Goal: Task Accomplishment & Management: Use online tool/utility

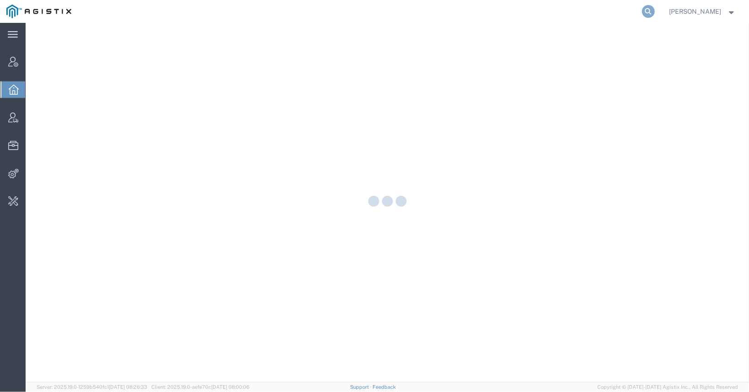
click at [642, 12] on icon at bounding box center [648, 11] width 13 height 13
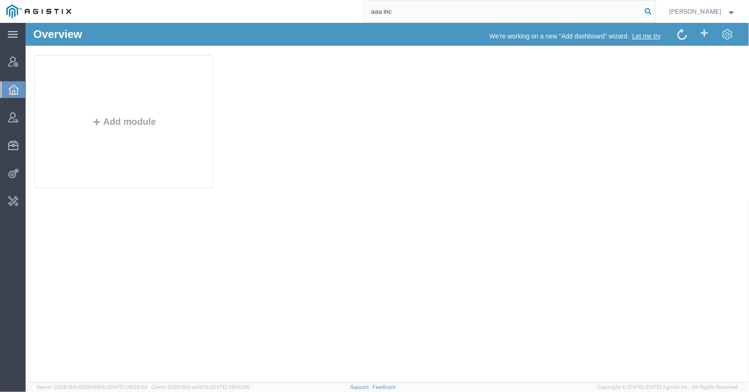
type input "aaa inc"
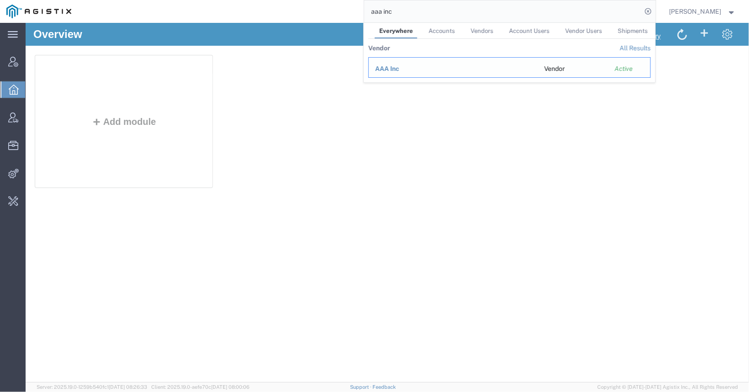
click at [385, 68] on span "AAA Inc" at bounding box center [387, 68] width 24 height 7
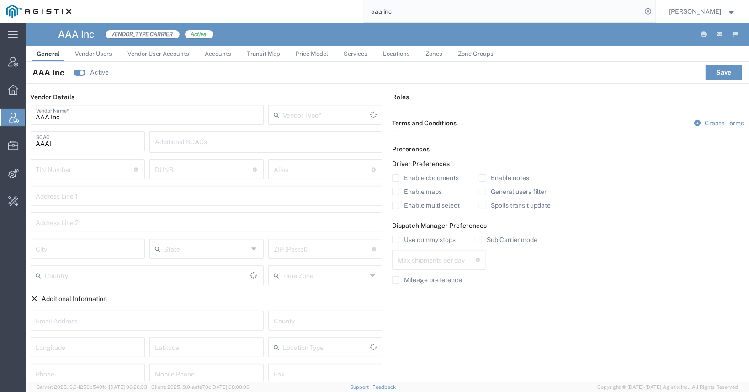
type input "Carrier"
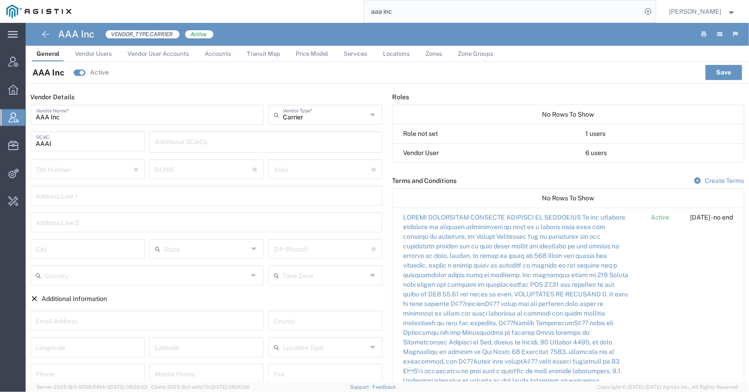
click at [108, 54] on span "Vendor Users" at bounding box center [93, 53] width 37 height 7
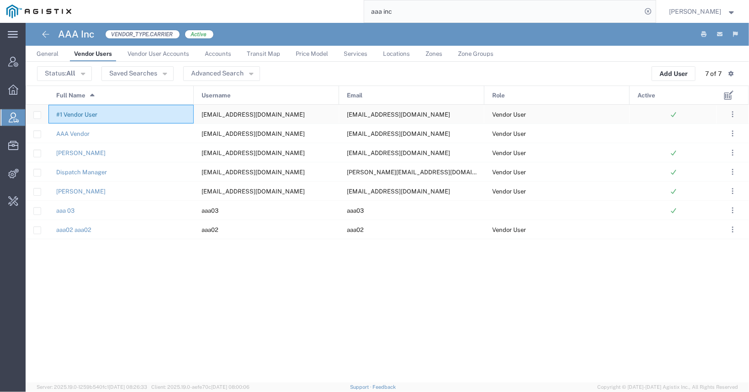
click at [80, 112] on link "#1 Vendor User" at bounding box center [76, 114] width 41 height 7
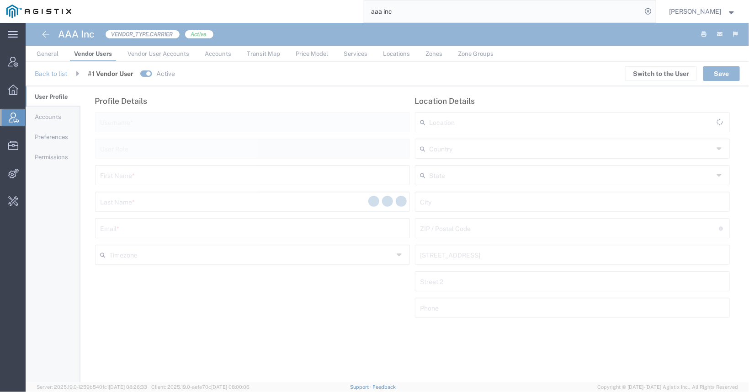
type input "[EMAIL_ADDRESS][DOMAIN_NAME]"
type input "Vendor User"
type input "#1 Vendor"
type input "User"
type input "[EMAIL_ADDRESS][DOMAIN_NAME]"
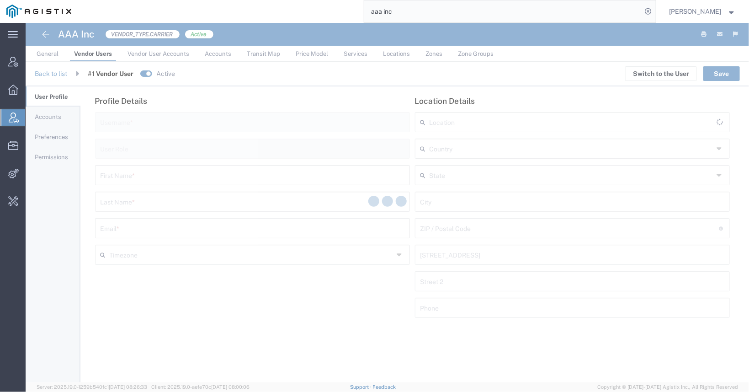
type input "[GEOGRAPHIC_DATA]"
type input "Two Embarcadero"
type input "[PHONE_NUMBER]"
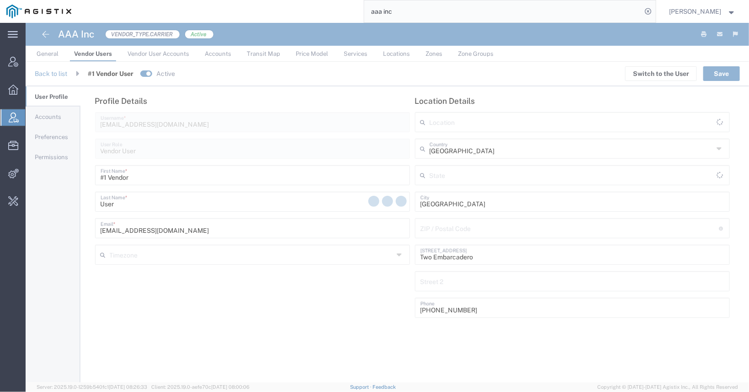
type input "America/[GEOGRAPHIC_DATA]"
type input "[US_STATE]"
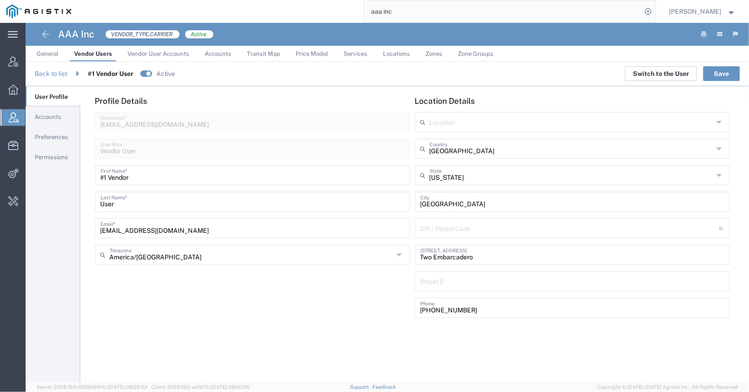
click at [662, 71] on button "Switch to the User" at bounding box center [661, 73] width 72 height 15
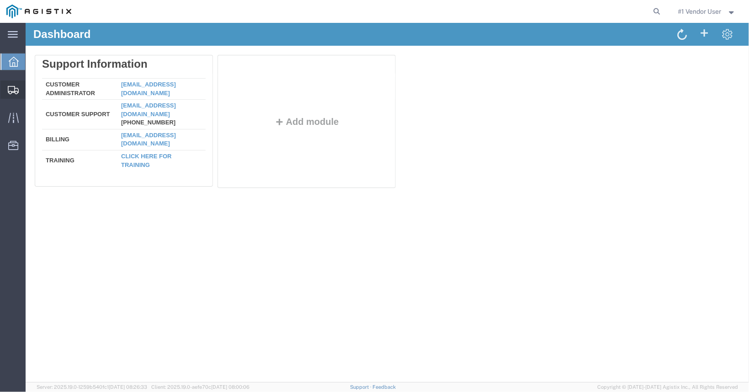
click at [13, 88] on icon at bounding box center [13, 90] width 11 height 8
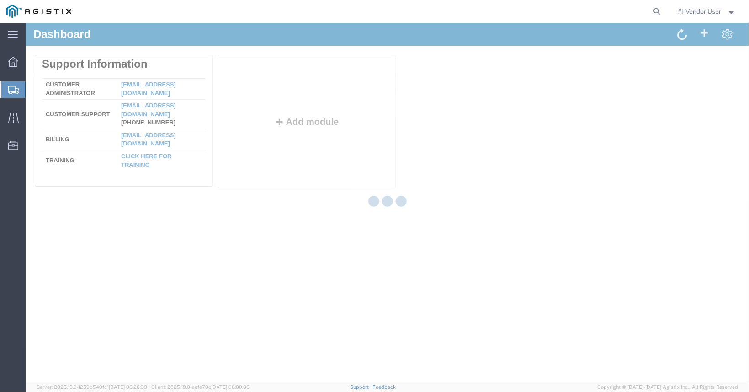
click at [32, 92] on span "Shipments" at bounding box center [28, 89] width 7 height 18
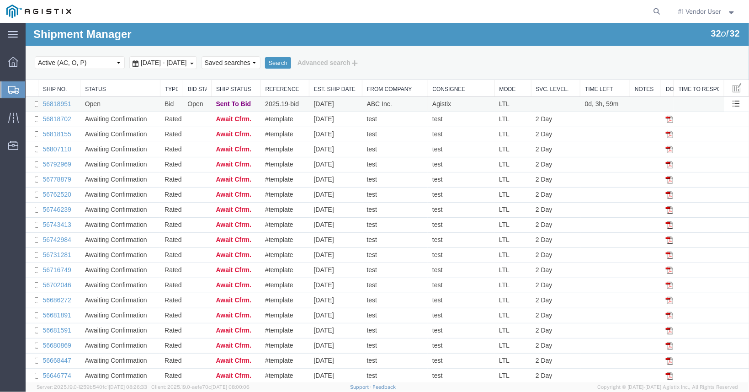
click at [63, 98] on td "56818951" at bounding box center [58, 103] width 42 height 15
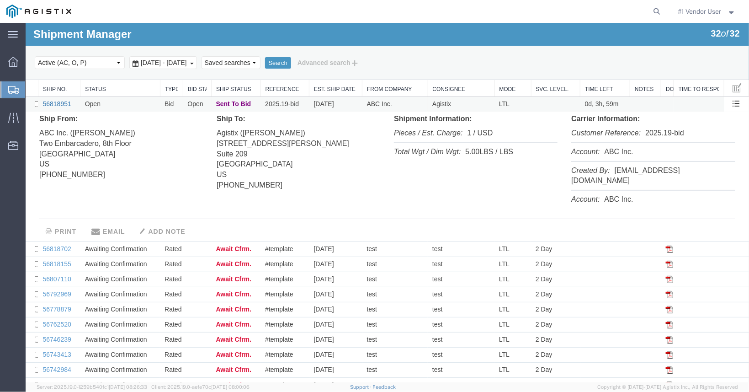
click at [57, 104] on link "56818951" at bounding box center [56, 103] width 28 height 7
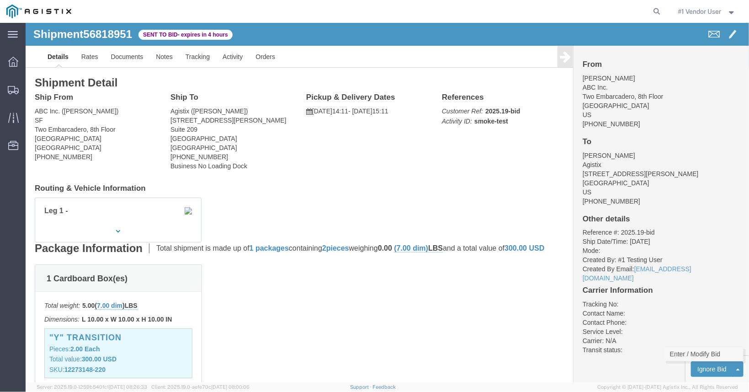
click link "Enter / Modify Bid"
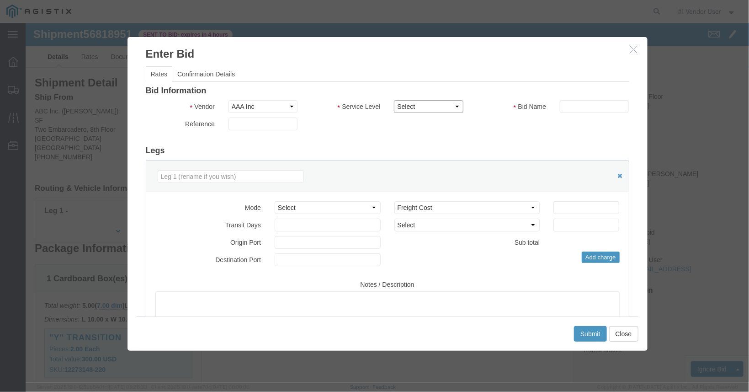
click select "Select LTL 1 Day LTL 2 Day LTL 2 Day LTL 3 - 5 Day LTL 5+ Day Ocean Standard Mu…"
select select "374"
click option "LTL 2 Day"
click input "text"
type input "2025.19"
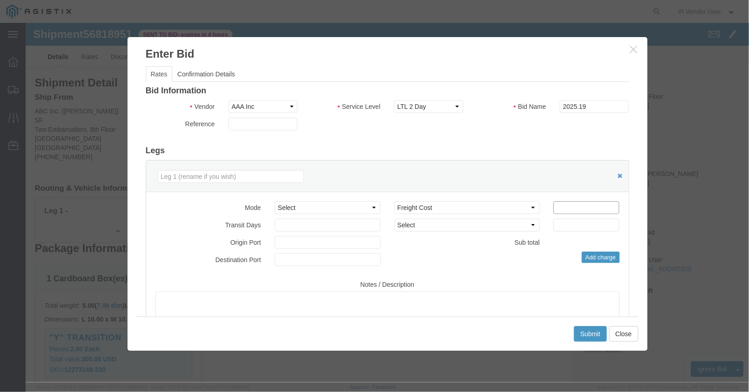
click input "number"
type input "120"
click select "Select 2 Day Service 3 Axle Winch Truck 3 to 5 Day Service 96L Domestic Flat Ra…"
select select "MILEAGE_ADD"
click option "Additional Mileage"
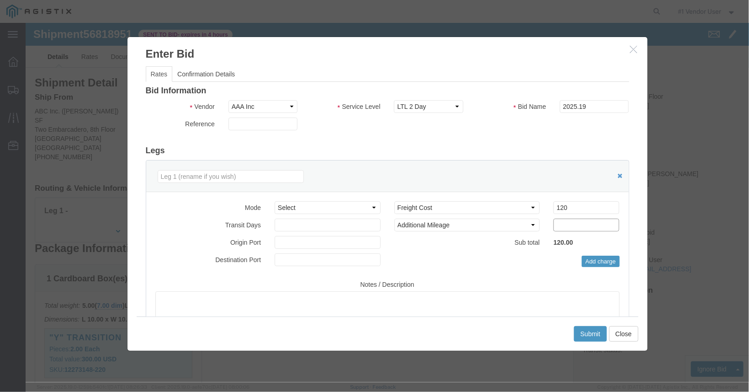
click input "number"
type input "30"
click div "Submit Close"
click button "Submit"
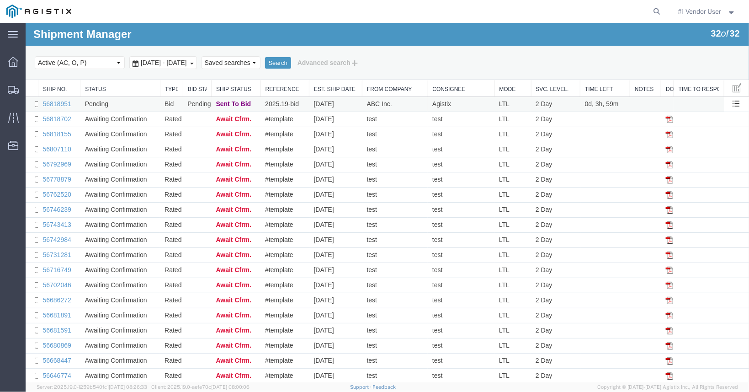
click at [59, 99] on td "56818951" at bounding box center [58, 103] width 42 height 15
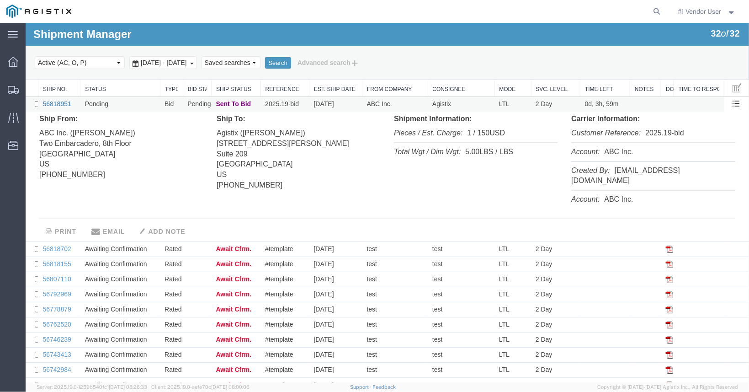
click at [66, 102] on link "56818951" at bounding box center [56, 103] width 28 height 7
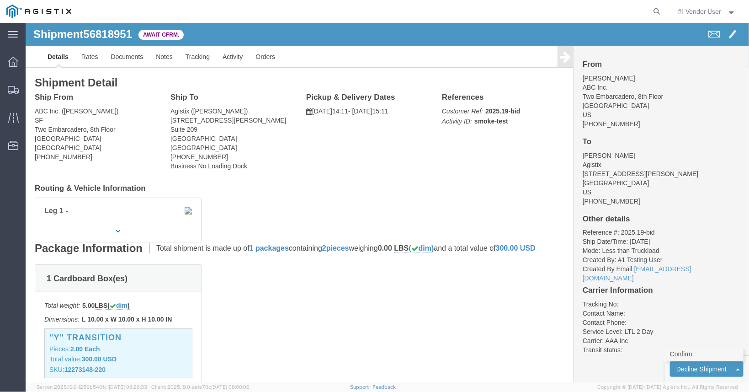
click link "Confirm"
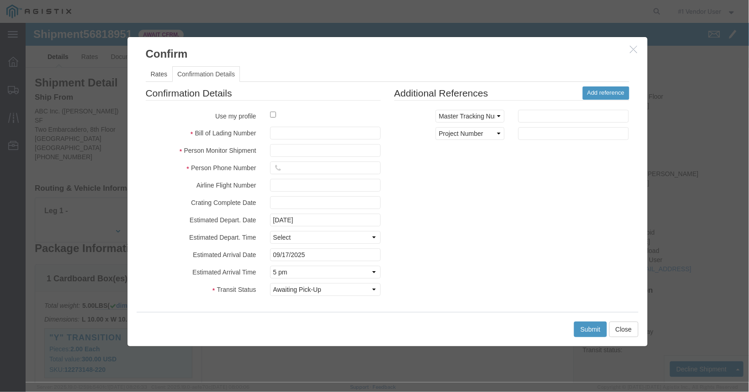
click div
drag, startPoint x: 252, startPoint y: 94, endPoint x: 241, endPoint y: 91, distance: 12.2
click div
click input "checkbox"
checkbox input "true"
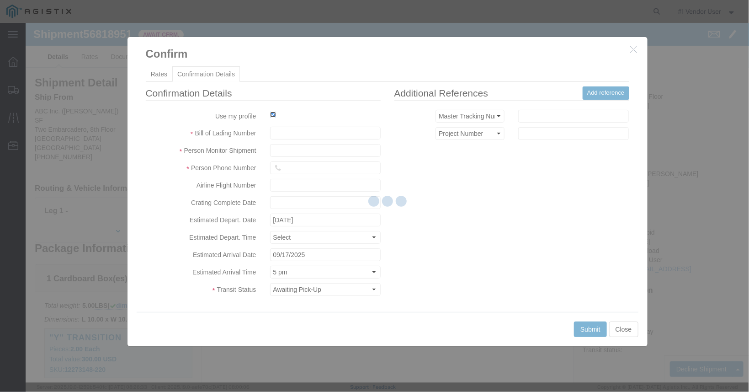
type input "#1 Vendor Vendor User"
type input "[PHONE_NUMBER]"
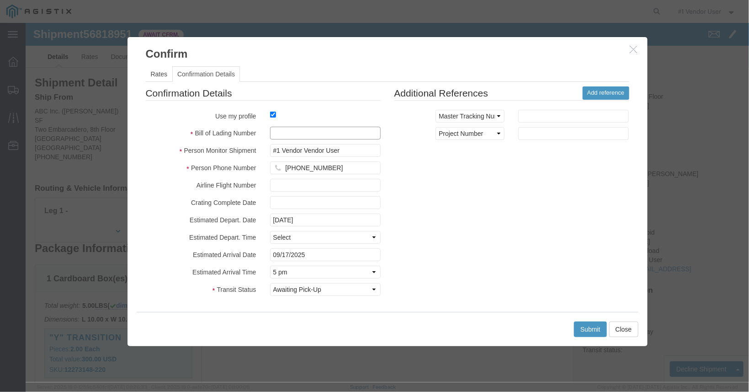
click input "text"
type input "2025.19"
click button "Submit"
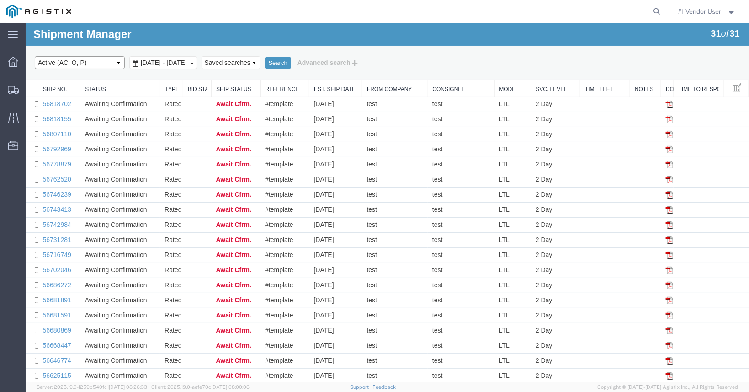
click at [34, 56] on select "Select status Active (AC, O, P) All Approved Awaiting Confirmation (AC) Booked …" at bounding box center [79, 62] width 90 height 13
select select "ALL"
click option "All" at bounding box center [25, 22] width 0 height 0
click at [291, 62] on button "Search" at bounding box center [278, 63] width 26 height 12
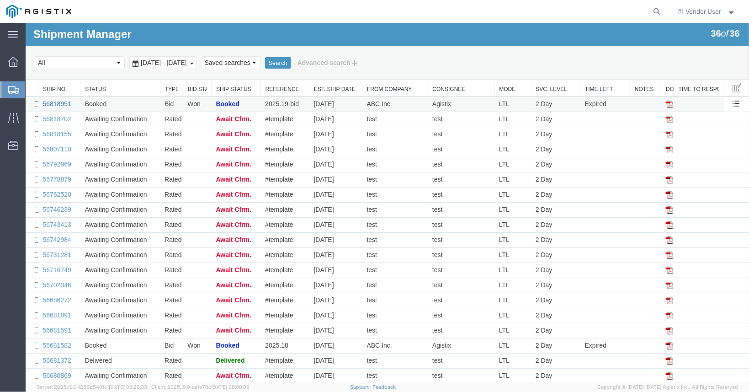
click at [62, 104] on link "56818951" at bounding box center [56, 103] width 28 height 7
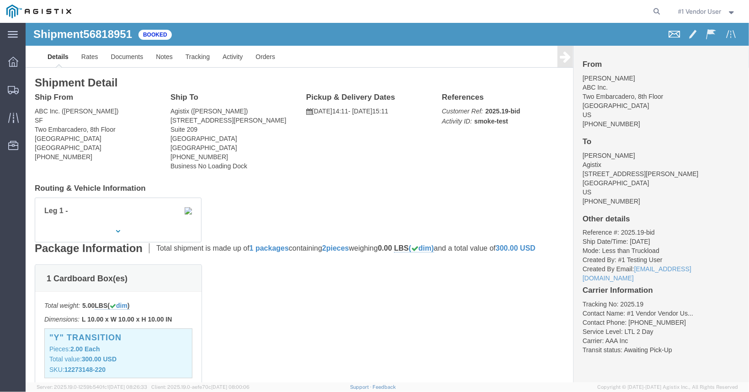
click button
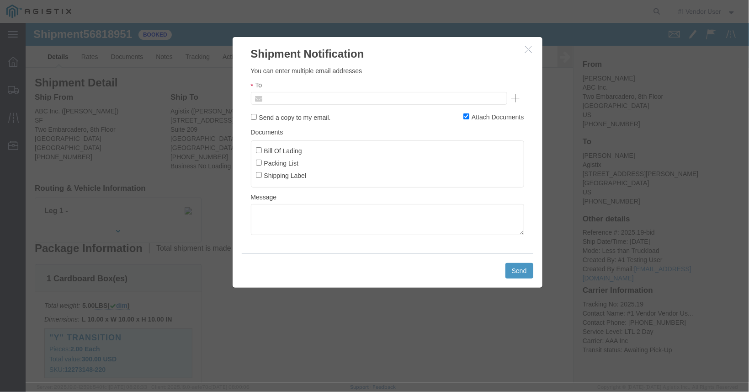
click input "text"
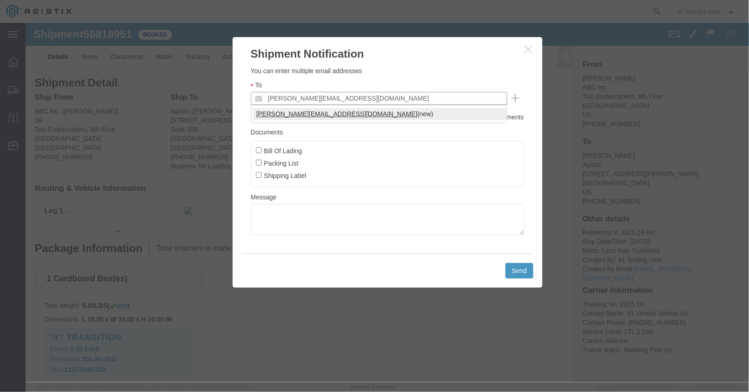
type input "dennis@agistix.com"
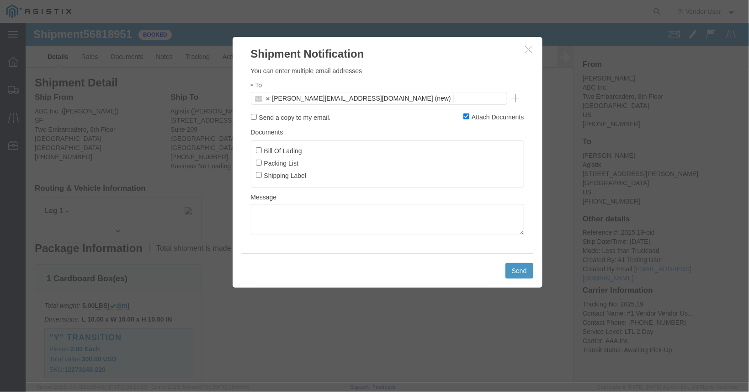
click label "Shipping Label"
click input "Shipping Label"
checkbox input "true"
click textarea
type textarea "f"
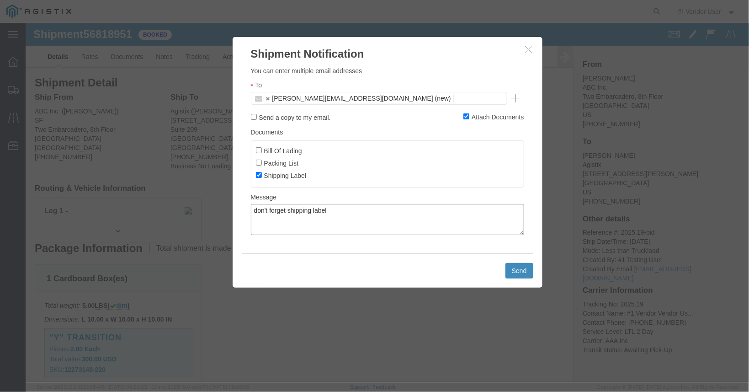
type textarea "don't forget shipping label"
click button "Send"
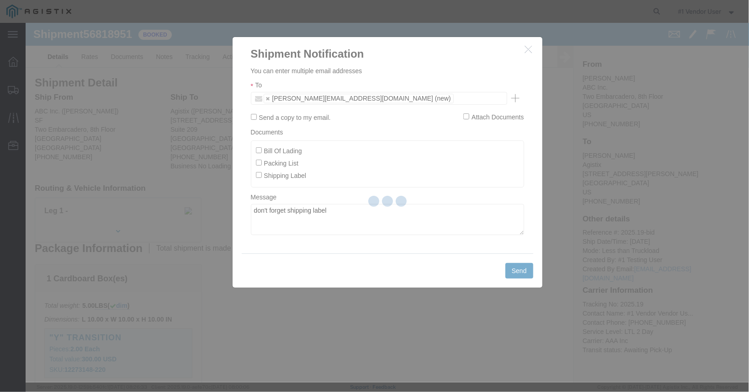
checkbox input "false"
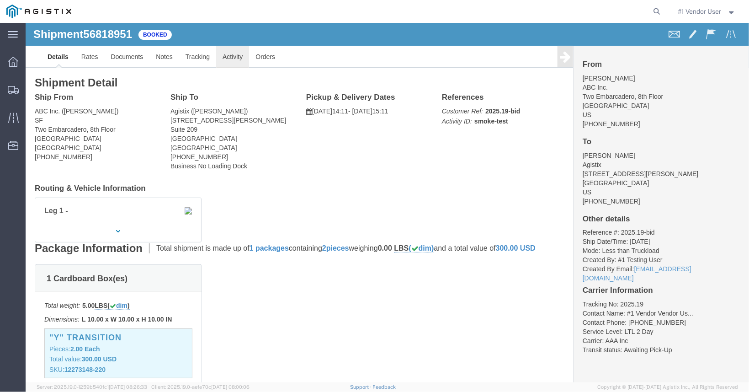
click link "Activity"
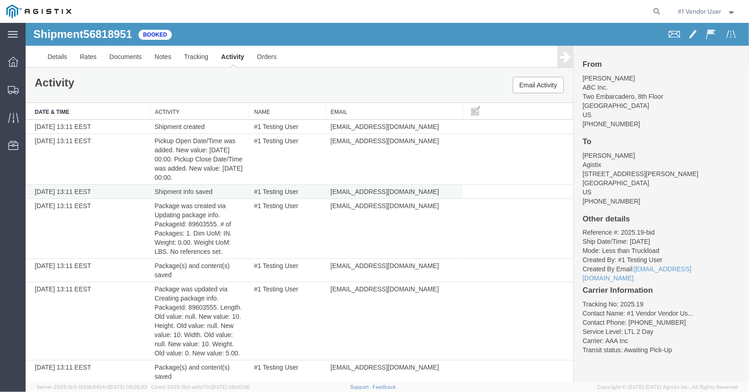
scroll to position [279, 0]
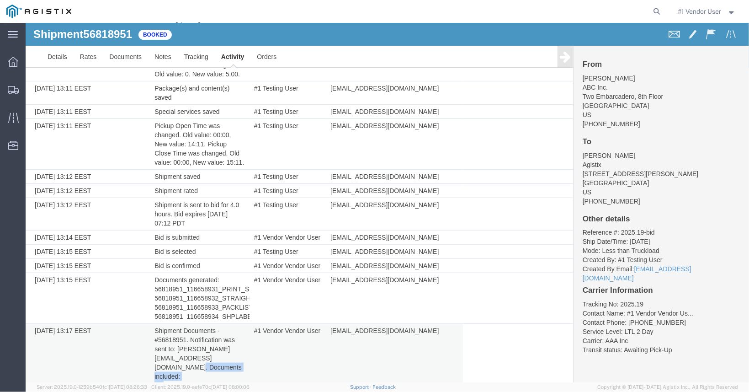
drag, startPoint x: 234, startPoint y: 369, endPoint x: 155, endPoint y: 367, distance: 79.6
click at [155, 367] on td "Shipment Documents - #56818951. Notification was sent to: dennis@agistix.com. D…" at bounding box center [200, 357] width 100 height 69
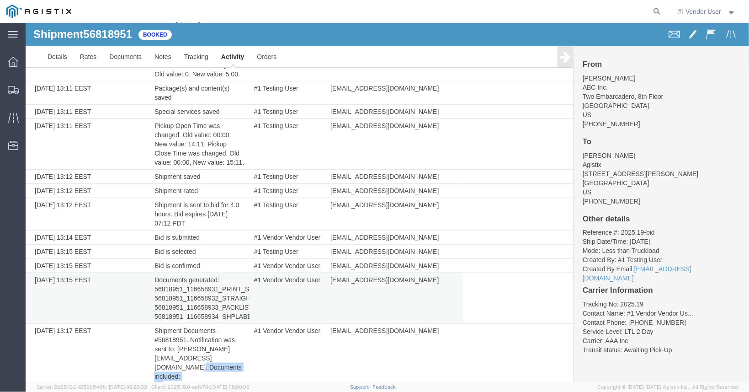
copy td "tmp/56818951_AllDocs.pdf"
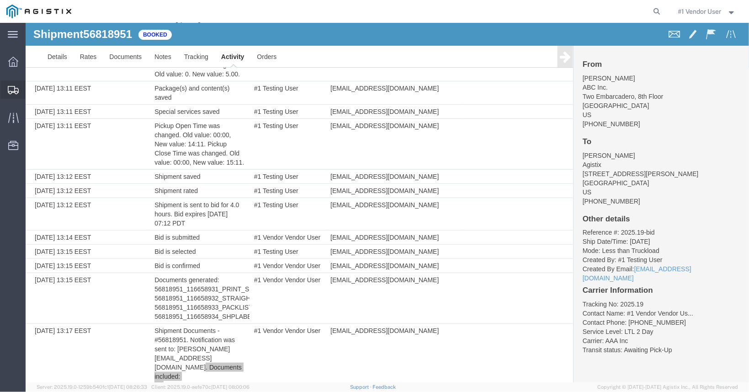
click at [6, 94] on div at bounding box center [13, 89] width 26 height 18
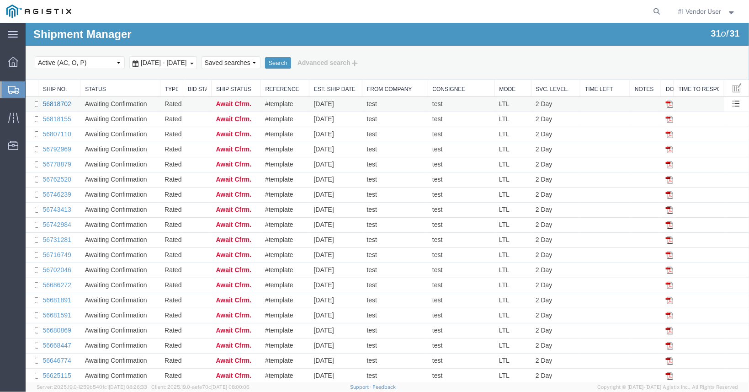
click at [63, 101] on link "56818702" at bounding box center [56, 103] width 28 height 7
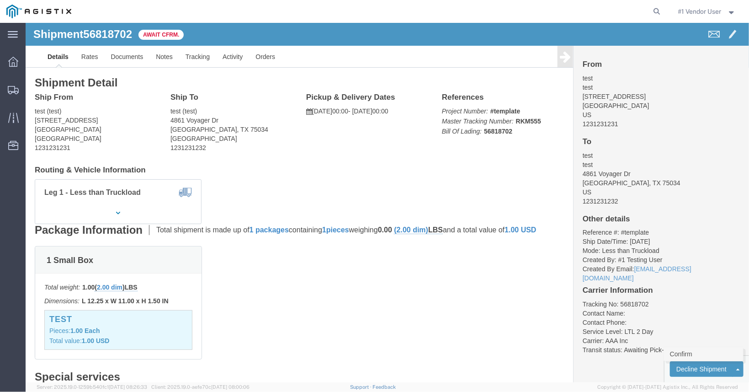
click link "Confirm"
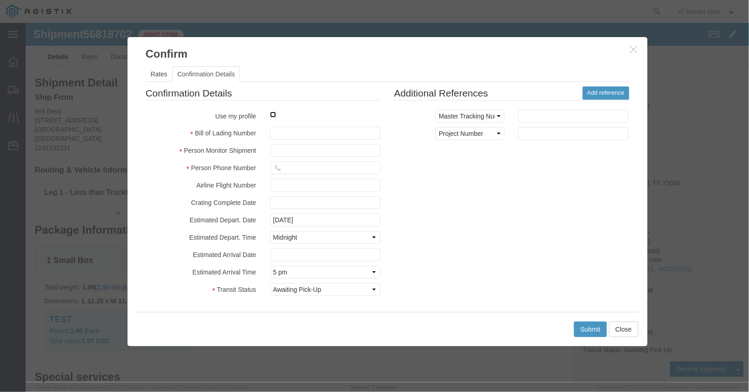
click input "checkbox"
checkbox input "true"
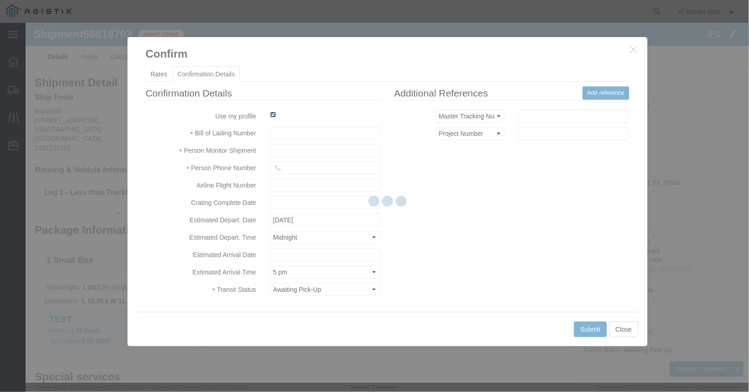
type input "#1 Vendor Vendor User"
type input "[PHONE_NUMBER]"
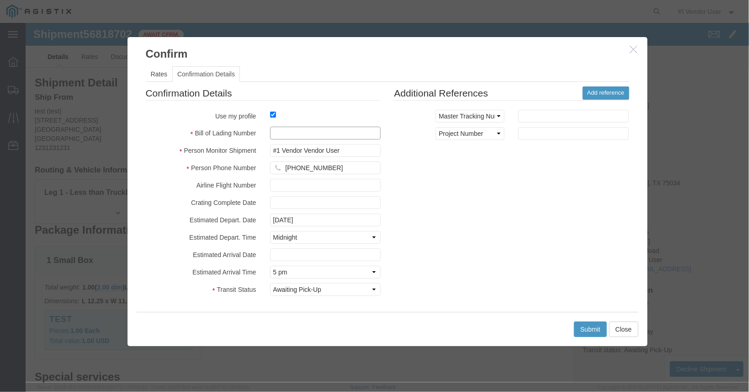
click input "text"
type input "2025.19-book"
click button "Submit"
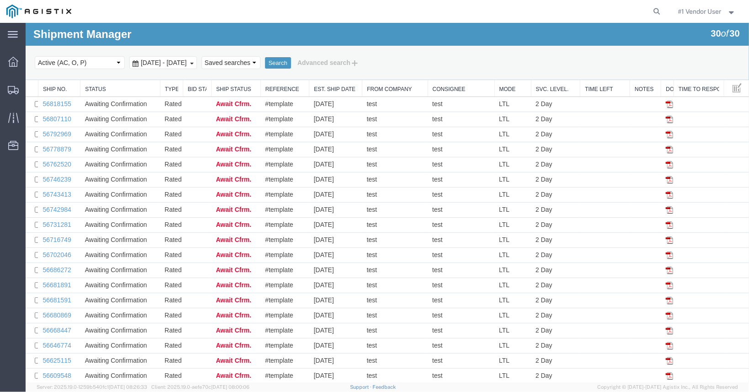
click at [720, 11] on span "#1 Vendor User" at bounding box center [700, 11] width 43 height 10
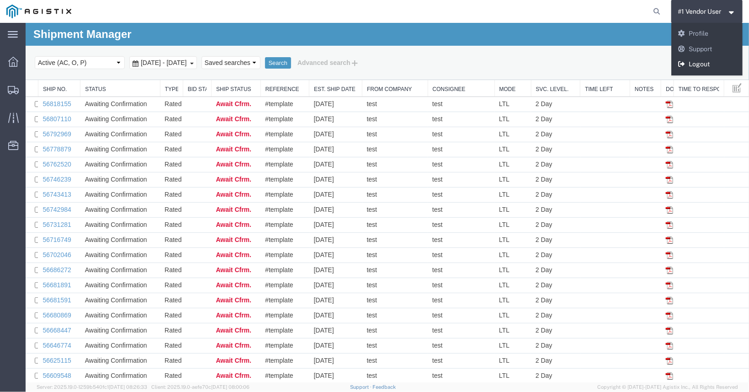
click at [711, 62] on link "Logout" at bounding box center [708, 65] width 72 height 16
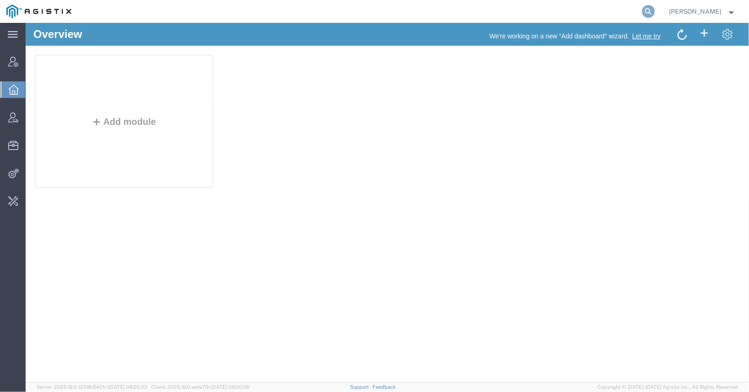
click at [642, 13] on icon at bounding box center [648, 11] width 13 height 13
type input "bradley tanks"
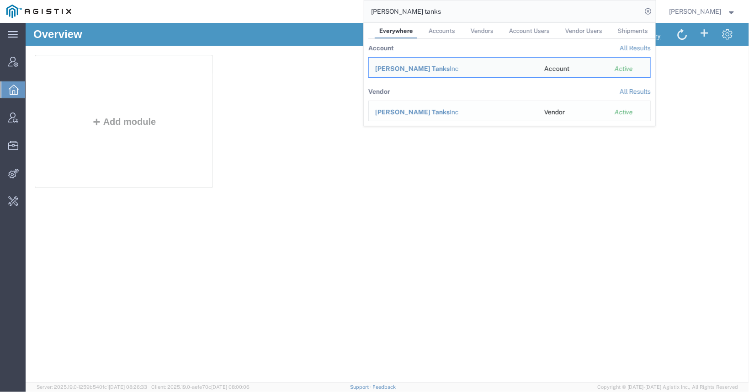
click at [405, 112] on span "Bradley Tanks" at bounding box center [412, 111] width 75 height 7
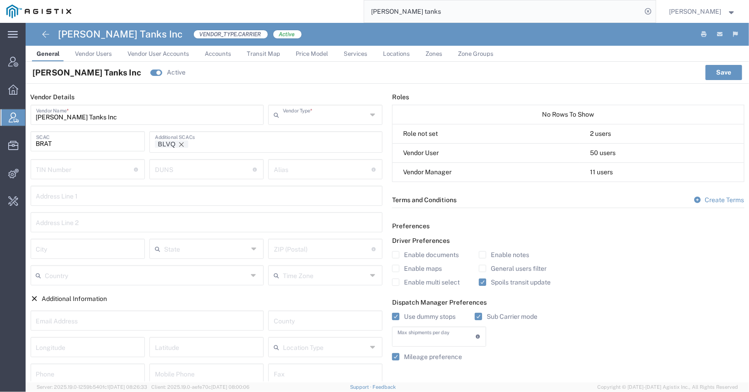
type input "Carrier"
type input "1"
click at [88, 55] on span "Vendor Users" at bounding box center [93, 53] width 37 height 7
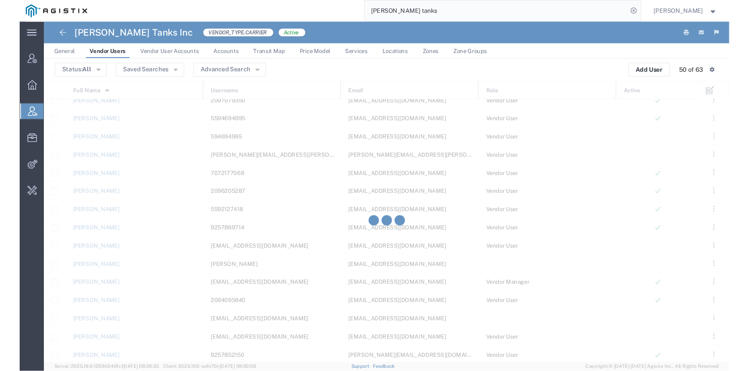
scroll to position [494, 0]
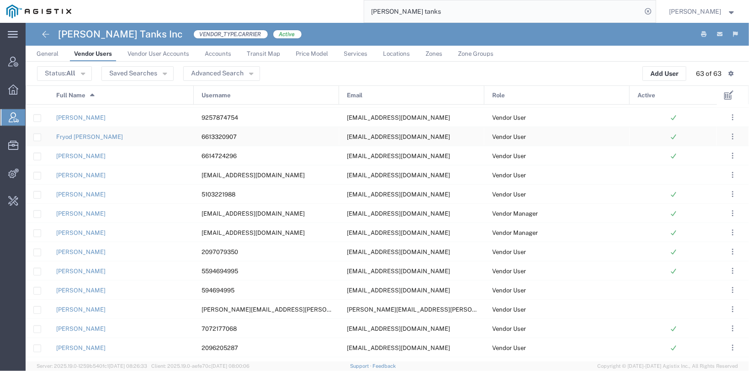
scroll to position [266, 0]
click at [69, 234] on link "Jessica Carr" at bounding box center [80, 233] width 49 height 7
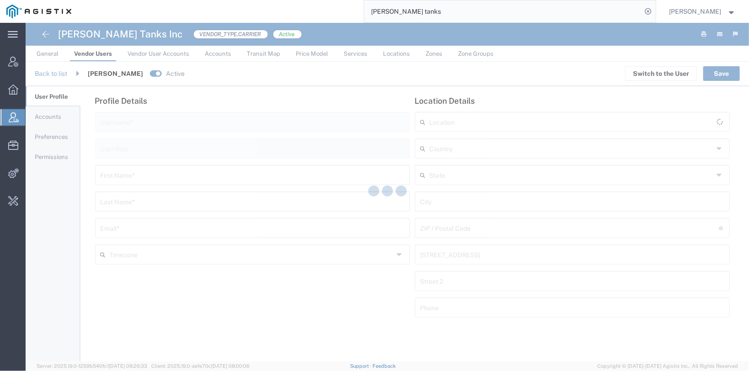
type input "jcarr@btienvironmental.com"
type input "Vendor Manager"
type input "Jessica"
type input "Carr"
type input "jcarr@btienvironmental.com"
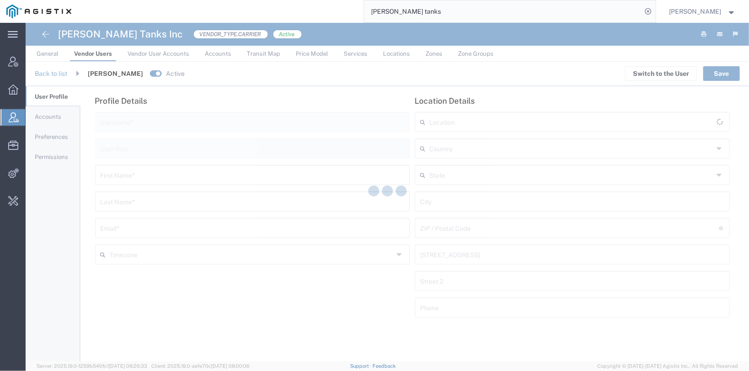
type input "[GEOGRAPHIC_DATA]"
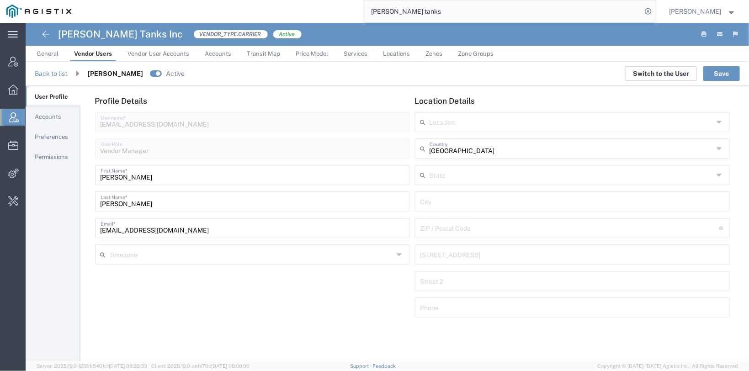
click at [654, 76] on button "Switch to the User" at bounding box center [661, 73] width 72 height 15
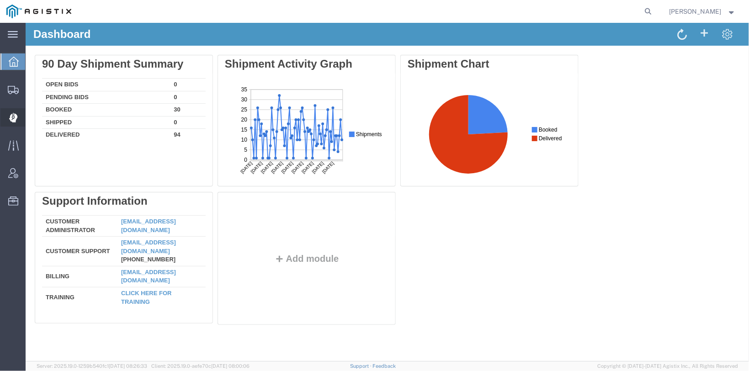
click at [16, 119] on icon at bounding box center [13, 118] width 9 height 10
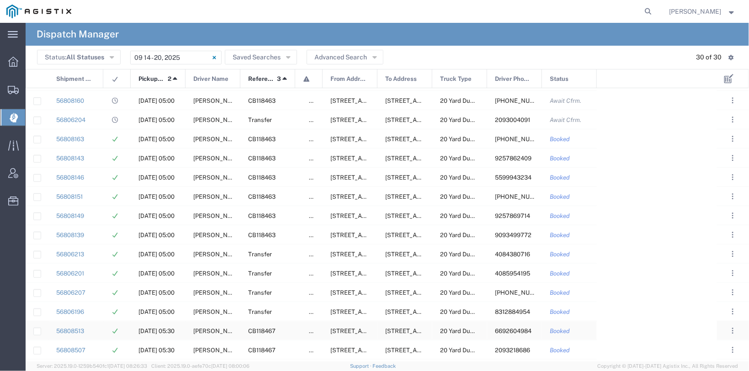
scroll to position [303, 0]
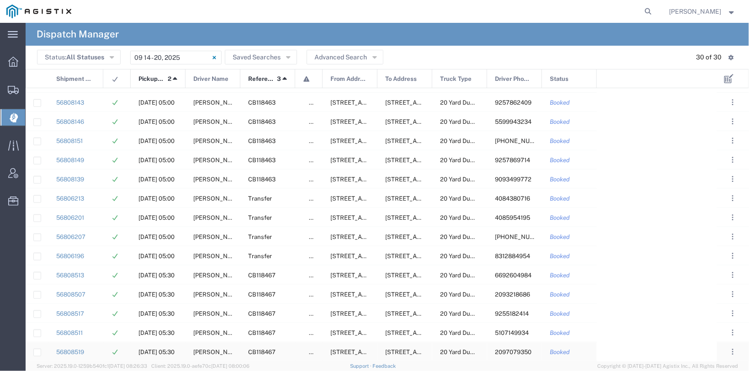
click at [221, 358] on div "Joel Santana" at bounding box center [213, 351] width 55 height 19
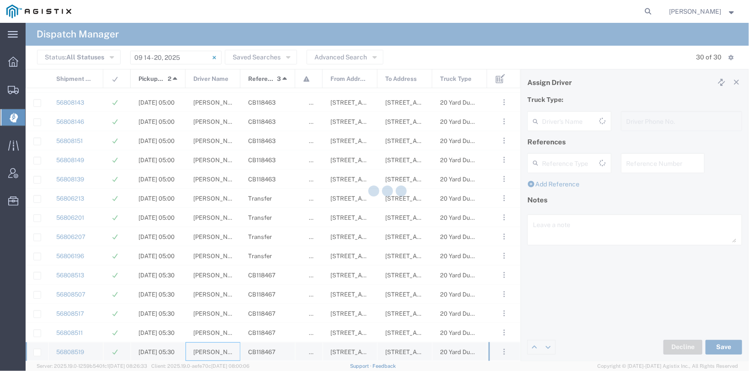
scroll to position [303, 0]
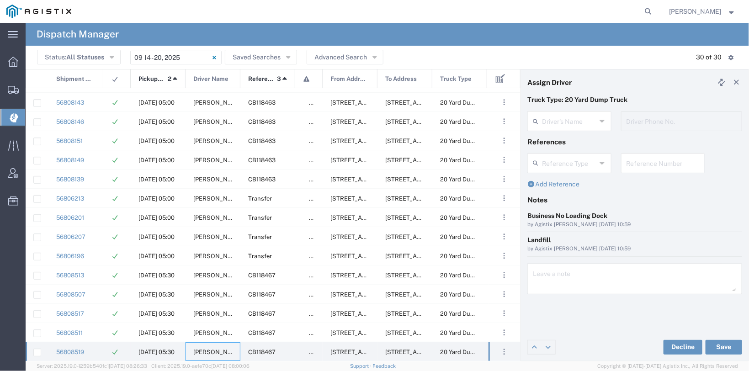
type input "Joel Santana"
type input "2097079350"
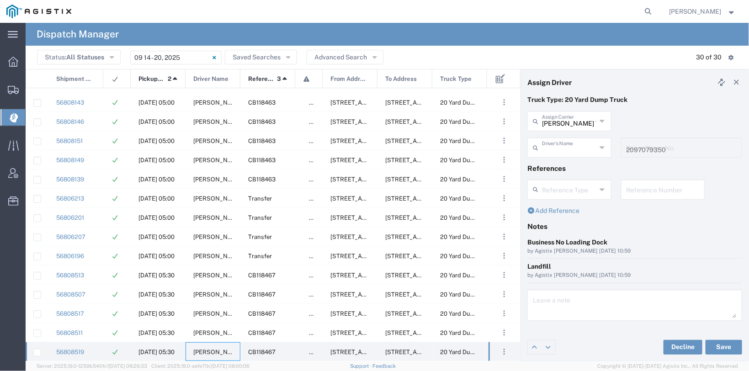
click at [577, 155] on input "text" at bounding box center [569, 147] width 54 height 16
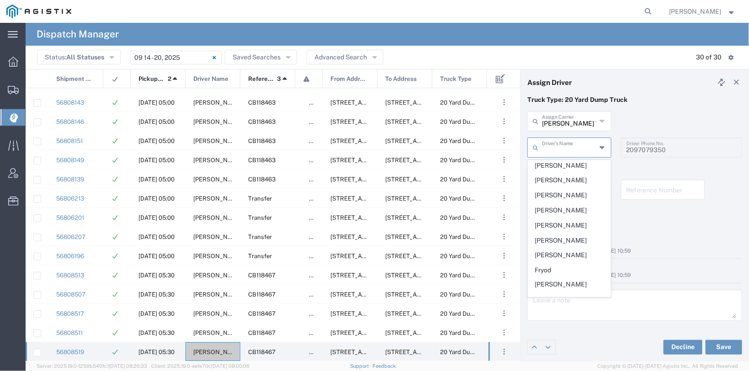
scroll to position [184, 0]
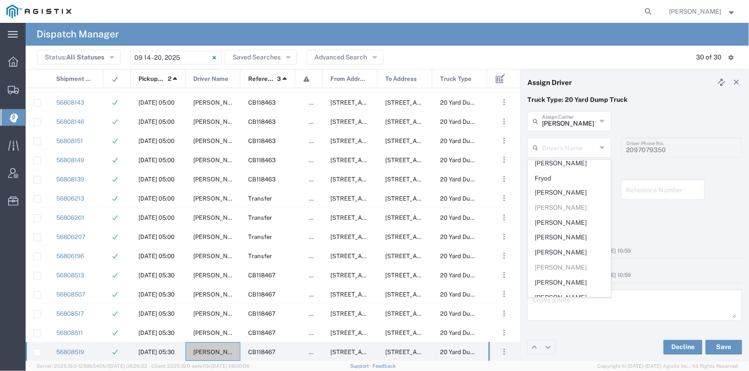
click at [680, 247] on div "Business No Loading Dock" at bounding box center [635, 243] width 215 height 10
type input "Joel Santana"
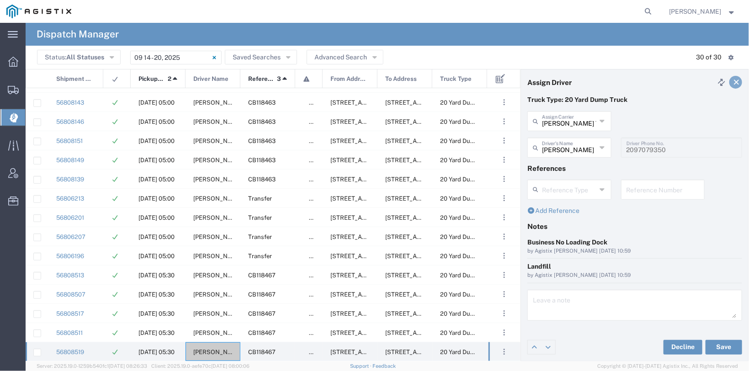
click at [735, 80] on icon at bounding box center [737, 82] width 8 height 6
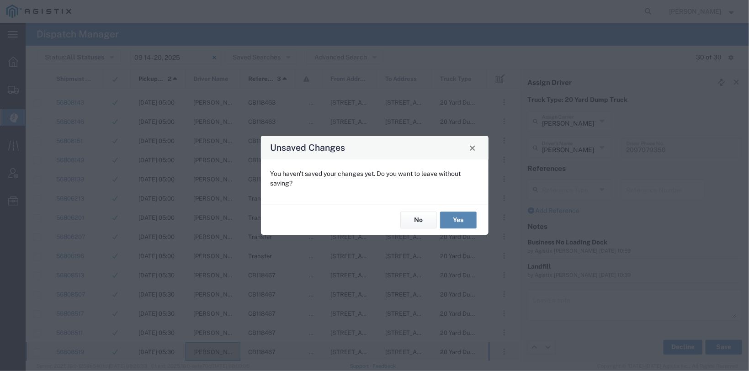
click at [444, 225] on button "Yes" at bounding box center [458, 220] width 37 height 17
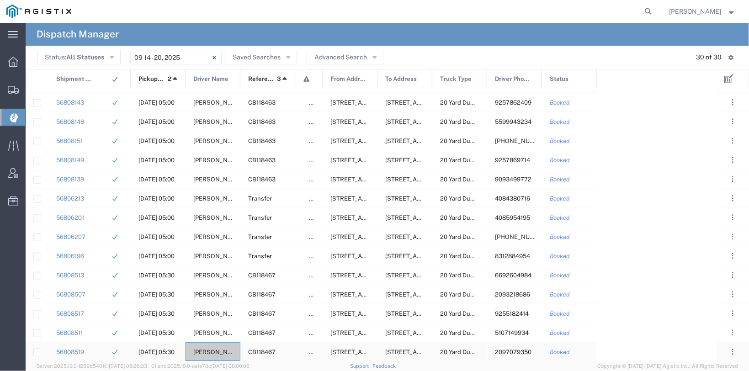
click at [505, 351] on span "2097079350" at bounding box center [513, 352] width 37 height 7
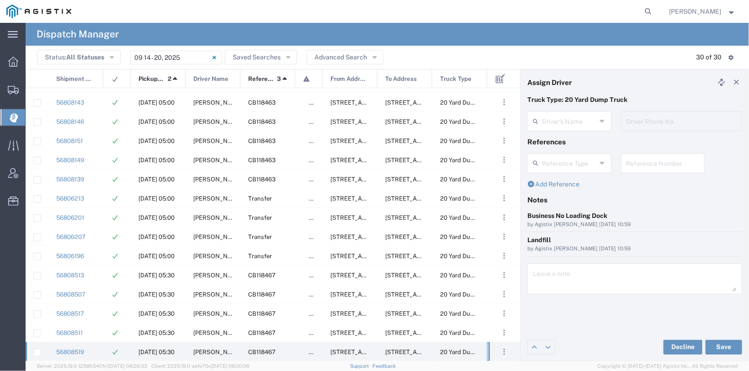
type input "Joel Santana"
type input "2097079350"
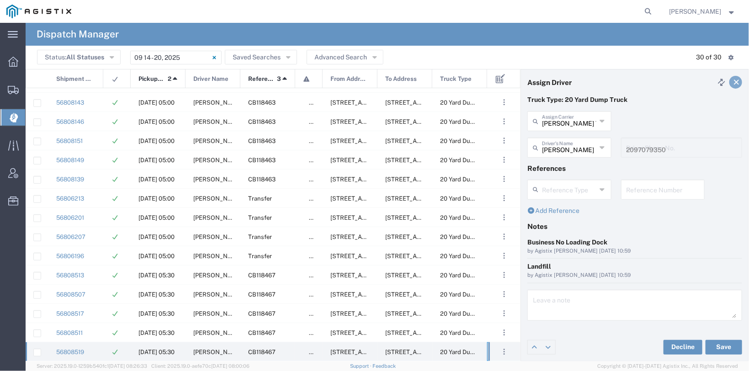
click at [740, 78] on link at bounding box center [736, 82] width 13 height 13
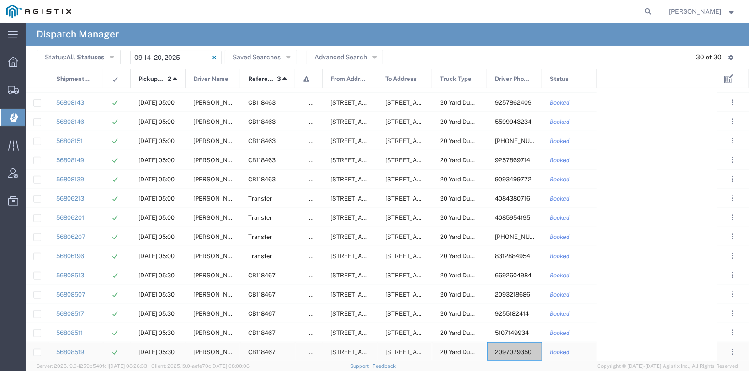
click at [595, 353] on div "Booked" at bounding box center [569, 351] width 55 height 19
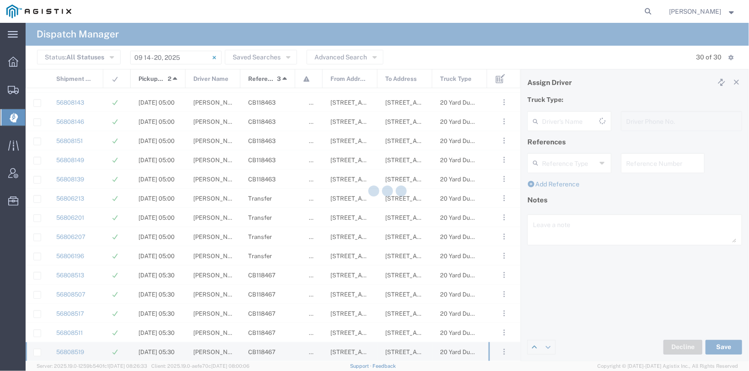
scroll to position [303, 0]
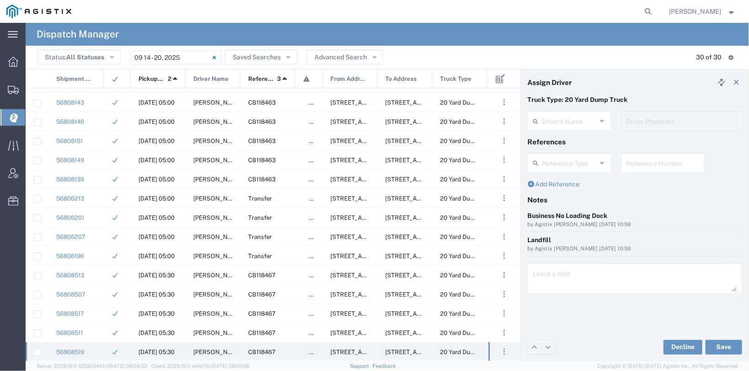
click at [746, 82] on header "Assign Driver" at bounding box center [635, 82] width 228 height 26
type input "Joel Santana"
type input "2097079350"
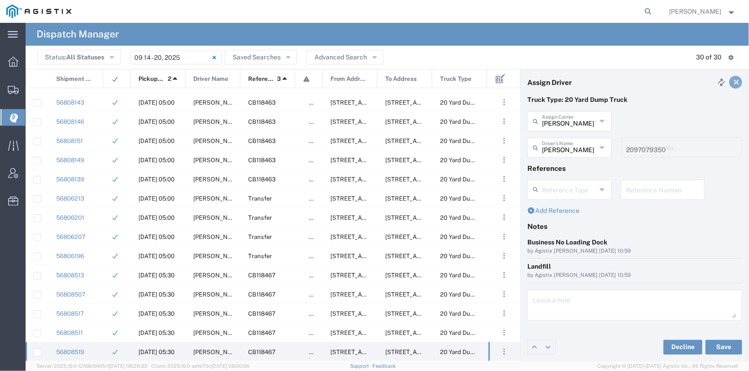
click at [732, 86] on link at bounding box center [736, 82] width 13 height 13
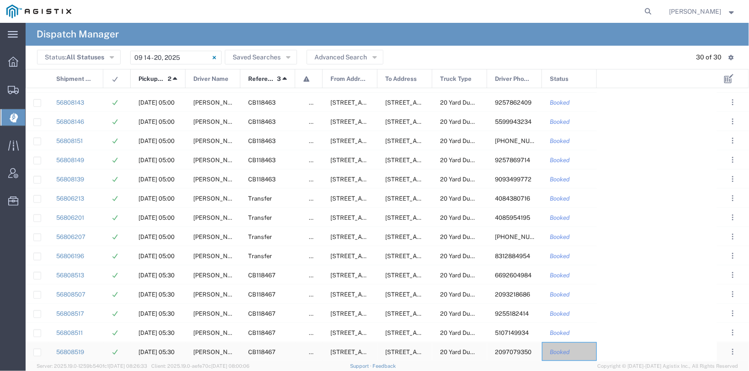
click at [503, 354] on span "2097079350" at bounding box center [513, 352] width 37 height 7
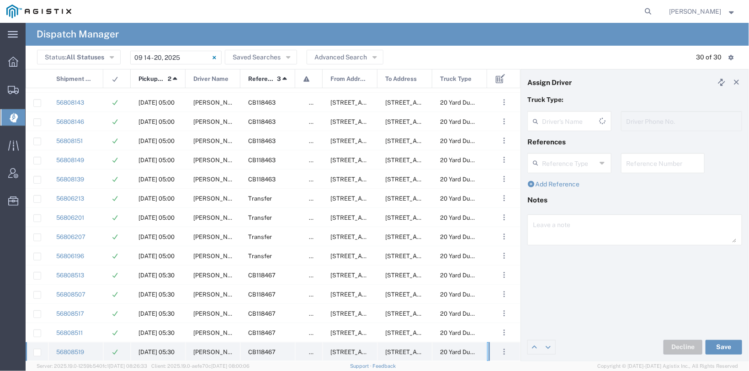
scroll to position [303, 0]
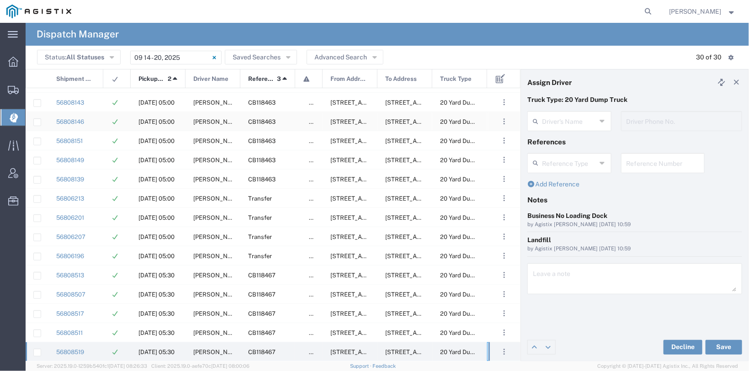
type input "Joel Santana"
type input "2097079350"
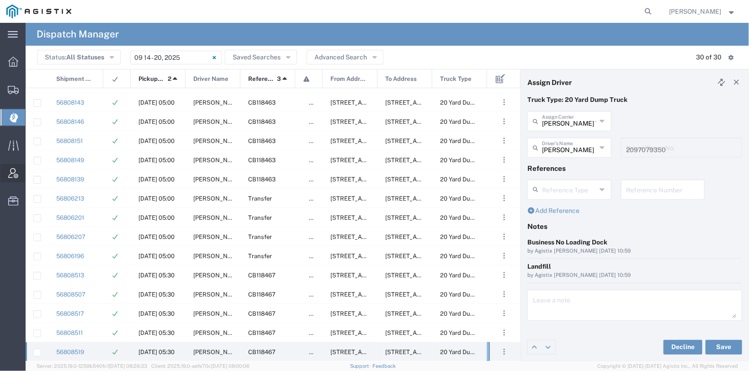
click at [15, 175] on icon at bounding box center [13, 173] width 10 height 10
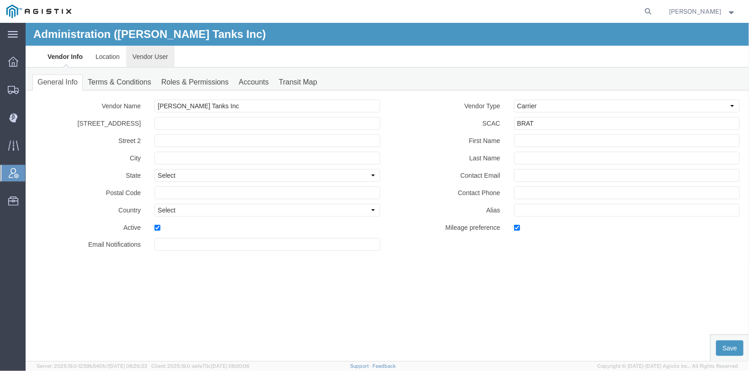
click at [156, 54] on link "Vendor User" at bounding box center [150, 56] width 48 height 22
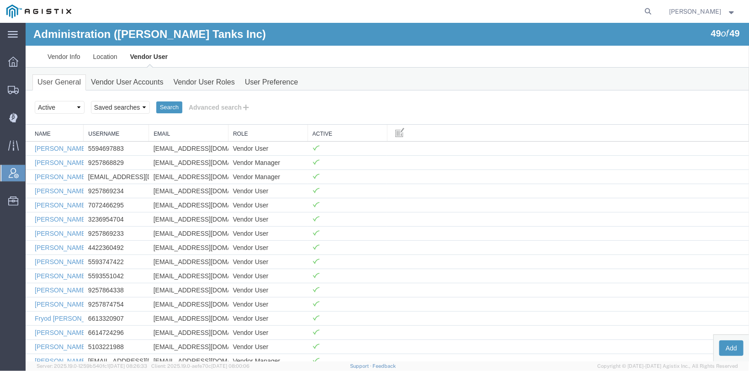
scroll to position [196, 0]
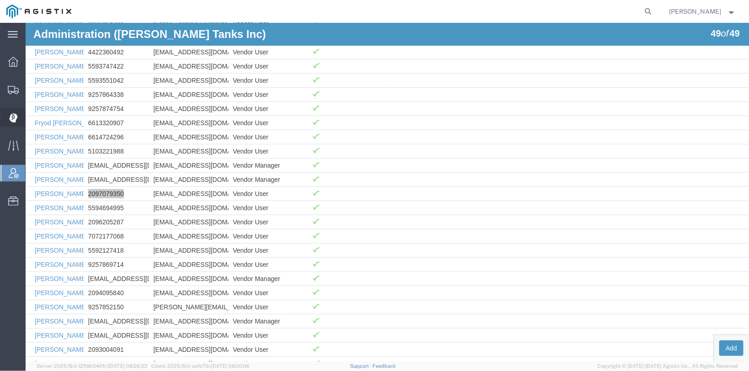
click at [12, 120] on icon at bounding box center [13, 117] width 8 height 9
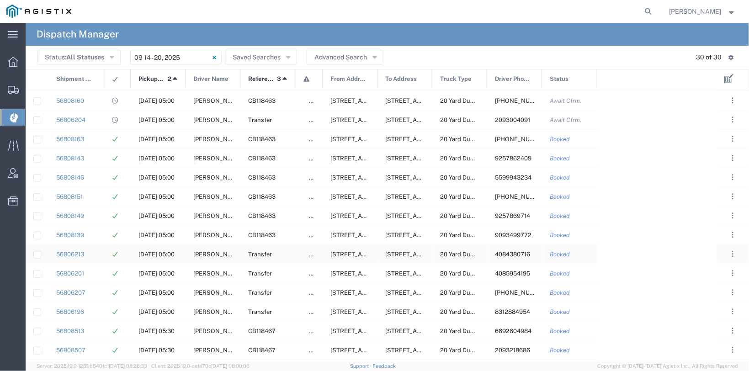
scroll to position [303, 0]
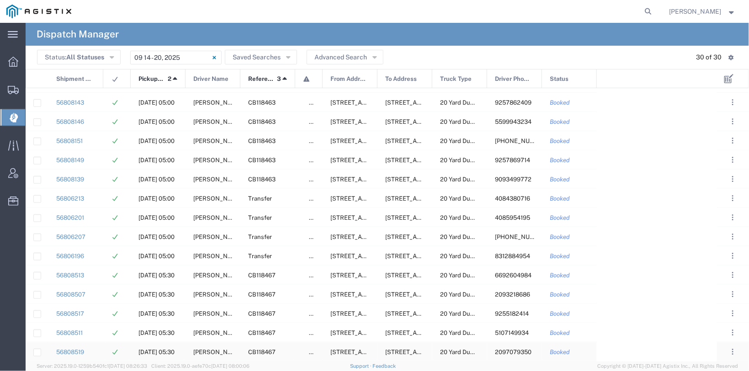
click at [268, 353] on span "CB118467" at bounding box center [261, 352] width 27 height 7
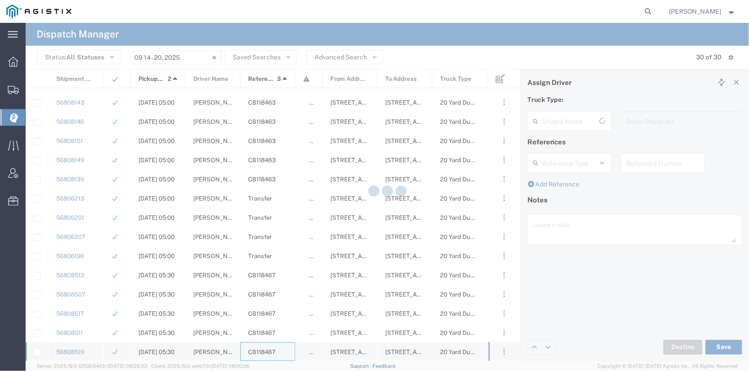
scroll to position [303, 0]
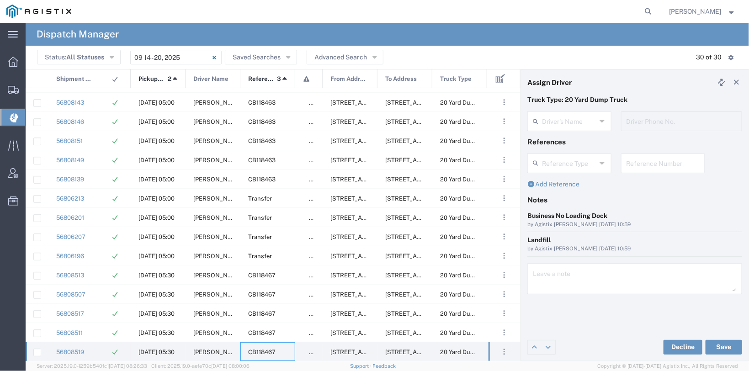
type input "Joel Santana"
type input "2097079350"
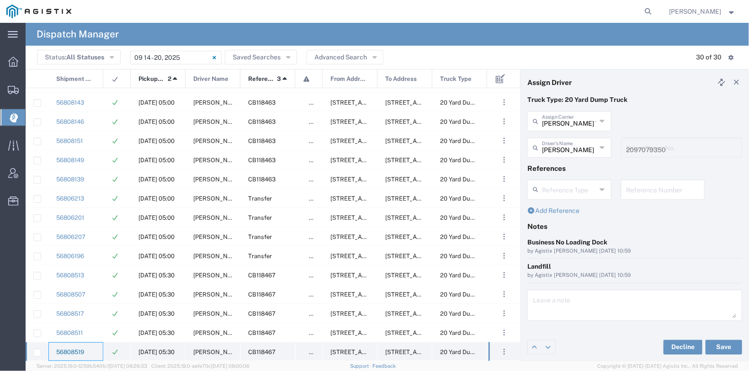
click at [75, 354] on link "56808519" at bounding box center [70, 352] width 28 height 7
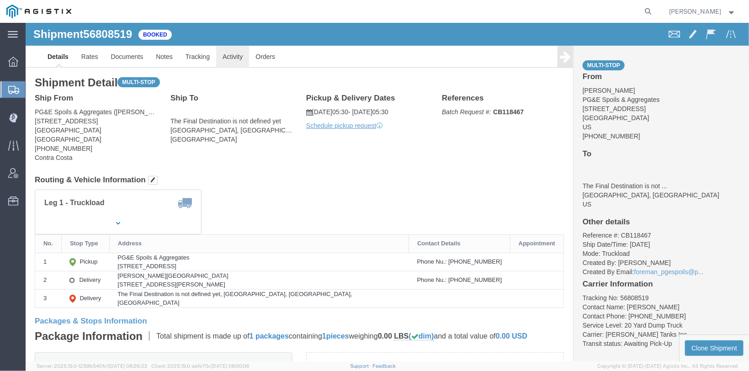
click link "Activity"
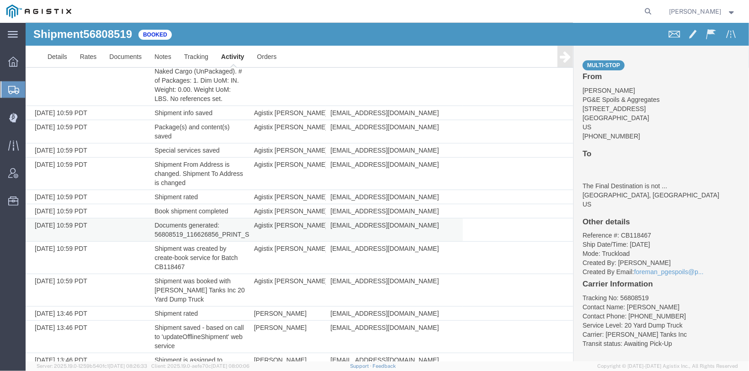
scroll to position [129, 0]
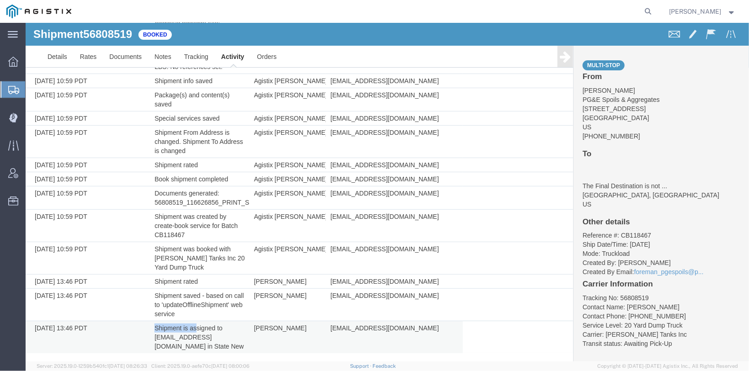
drag, startPoint x: 156, startPoint y: 331, endPoint x: 198, endPoint y: 331, distance: 42.5
click at [198, 331] on td "Shipment is assigned to santanajoel350@gmail.com in State New" at bounding box center [200, 337] width 100 height 32
drag, startPoint x: 195, startPoint y: 335, endPoint x: 202, endPoint y: 336, distance: 6.5
click at [202, 336] on td "Shipment is assigned to santanajoel350@gmail.com in State New" at bounding box center [200, 337] width 100 height 32
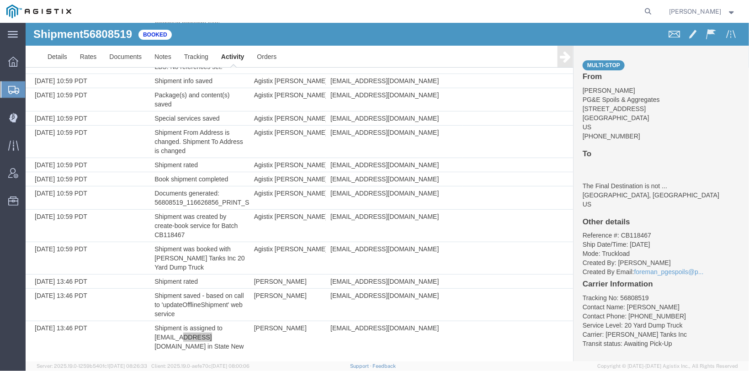
click at [706, 11] on span "Jessica Carr" at bounding box center [696, 11] width 52 height 10
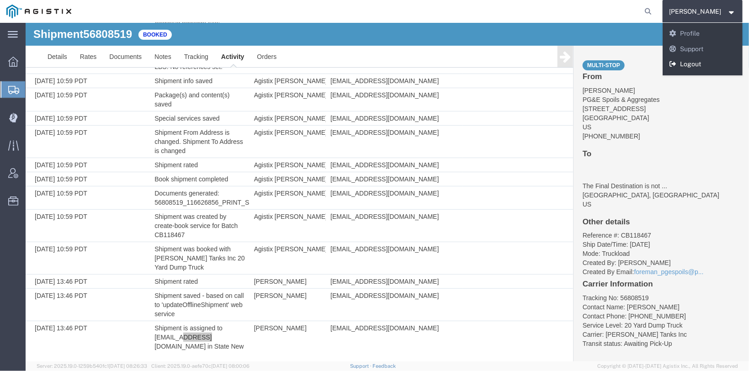
click at [702, 68] on link "Logout" at bounding box center [703, 65] width 80 height 16
